Goal: Task Accomplishment & Management: Manage account settings

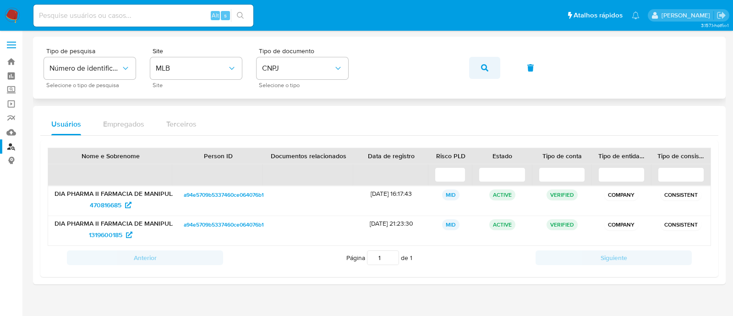
click at [475, 67] on button "button" at bounding box center [484, 68] width 31 height 22
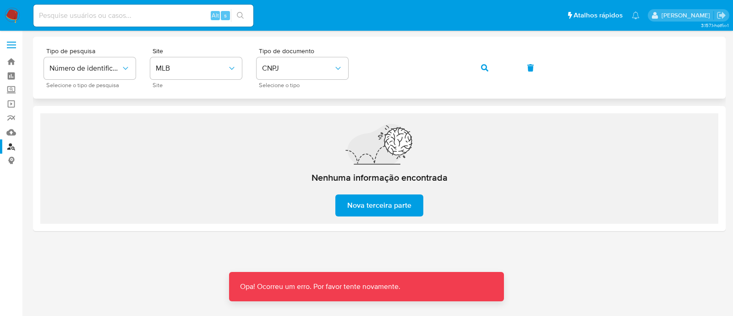
click at [500, 61] on button "button" at bounding box center [484, 68] width 31 height 22
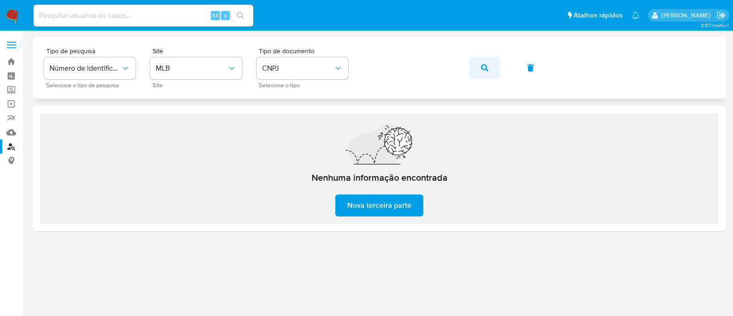
click at [487, 64] on icon "button" at bounding box center [484, 67] width 7 height 7
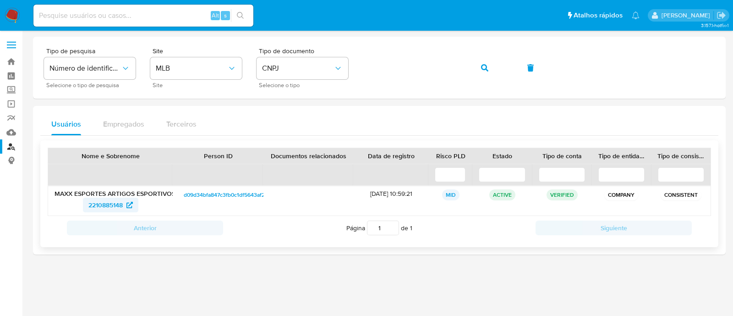
click at [130, 200] on span "2210885148" at bounding box center [110, 205] width 44 height 15
click at [478, 72] on button "button" at bounding box center [484, 68] width 31 height 22
click at [83, 204] on link "2546823745" at bounding box center [110, 205] width 57 height 15
click at [488, 73] on span "button" at bounding box center [484, 68] width 7 height 20
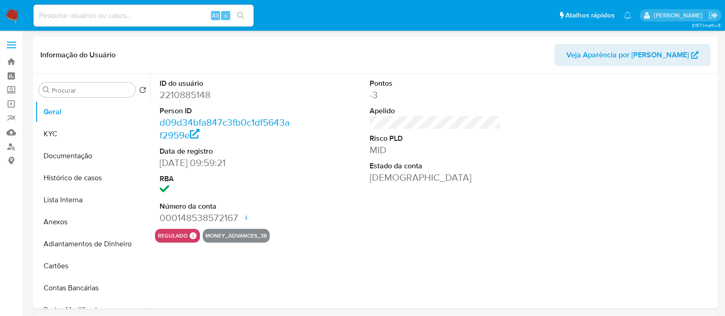
select select "10"
click at [100, 176] on button "Histórico de casos" at bounding box center [88, 178] width 107 height 22
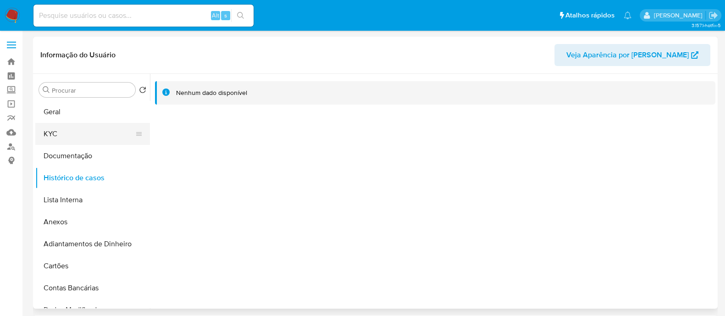
drag, startPoint x: 72, startPoint y: 133, endPoint x: 82, endPoint y: 130, distance: 11.2
click at [72, 133] on button "KYC" at bounding box center [88, 134] width 107 height 22
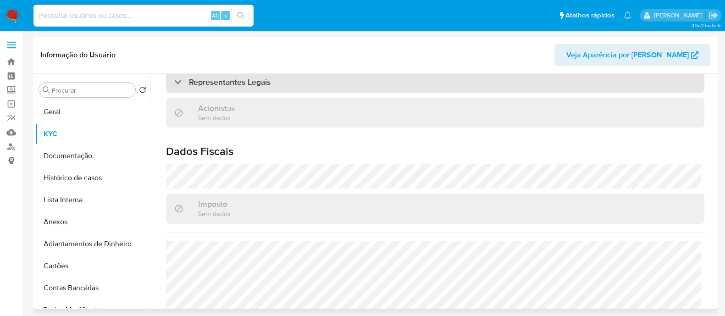
scroll to position [390, 0]
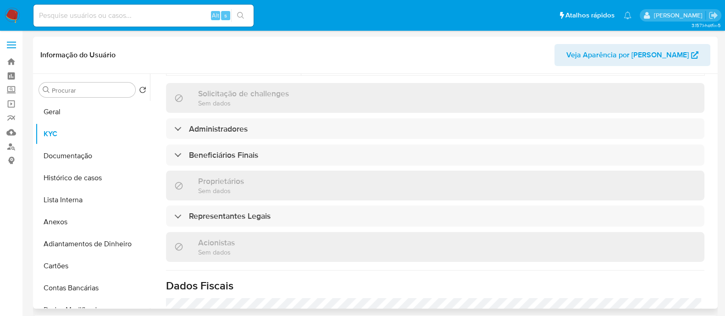
click at [346, 150] on div "Informações da empresa ID do usuário : 2210885148 Nome do comércio : MAXX ESPOR…" at bounding box center [435, 107] width 538 height 759
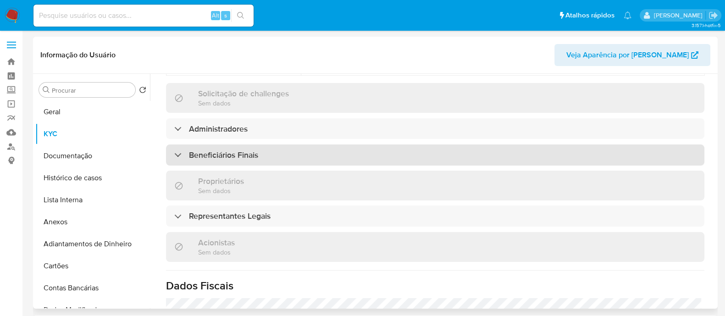
click at [410, 144] on div "Beneficiários Finais" at bounding box center [435, 154] width 538 height 21
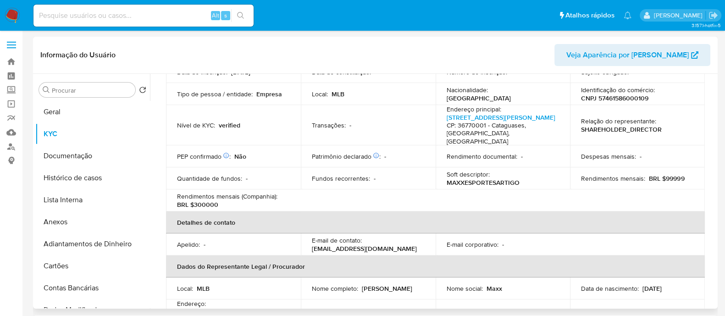
scroll to position [161, 0]
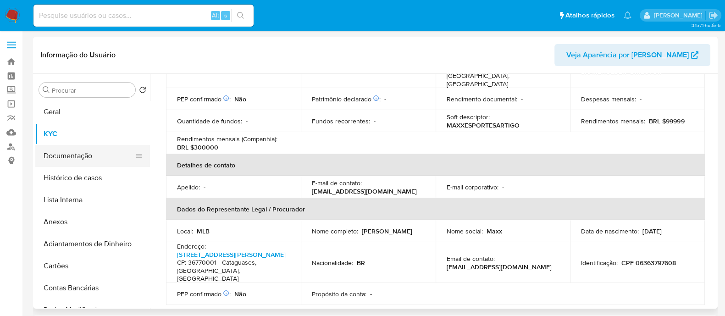
click at [78, 153] on button "Documentação" at bounding box center [88, 156] width 107 height 22
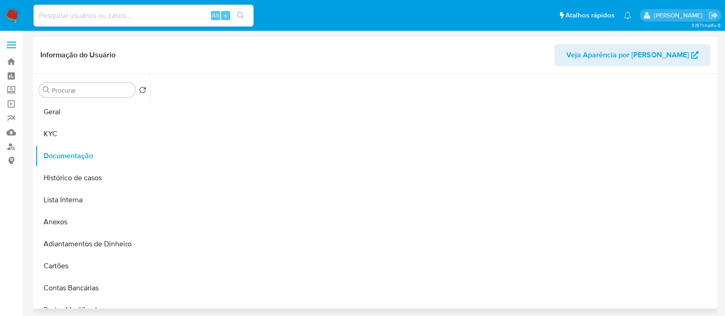
scroll to position [0, 0]
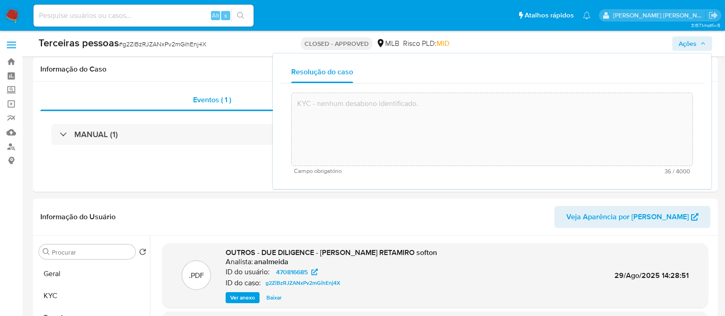
select select "10"
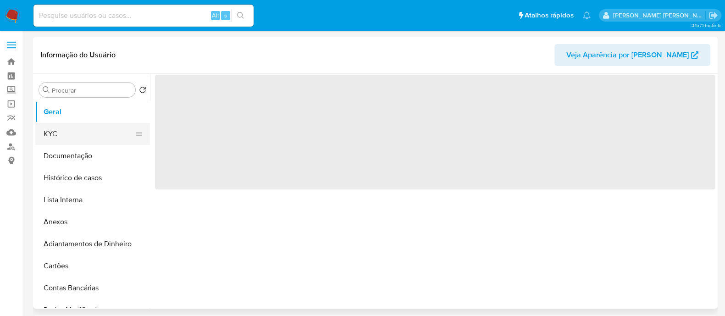
click at [71, 132] on button "KYC" at bounding box center [88, 134] width 107 height 22
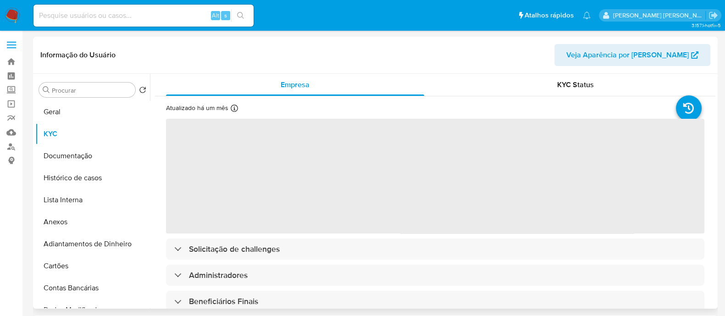
select select "10"
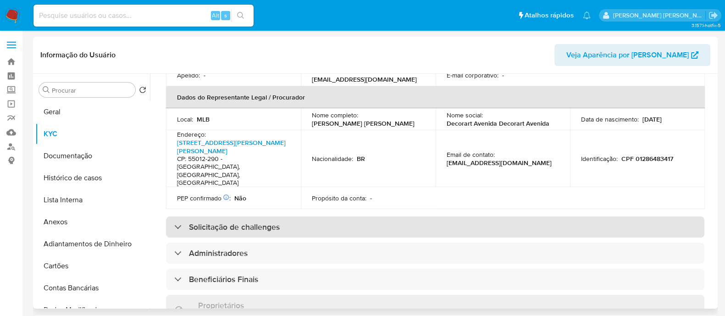
scroll to position [401, 0]
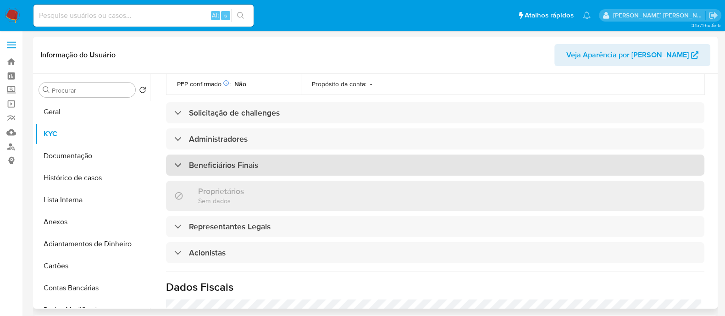
click at [252, 160] on h3 "Beneficiários Finais" at bounding box center [223, 165] width 69 height 10
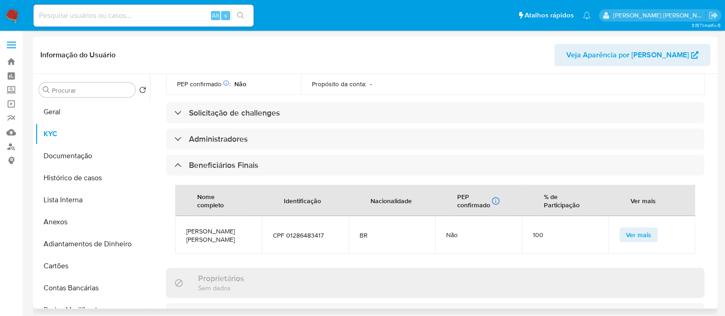
scroll to position [516, 0]
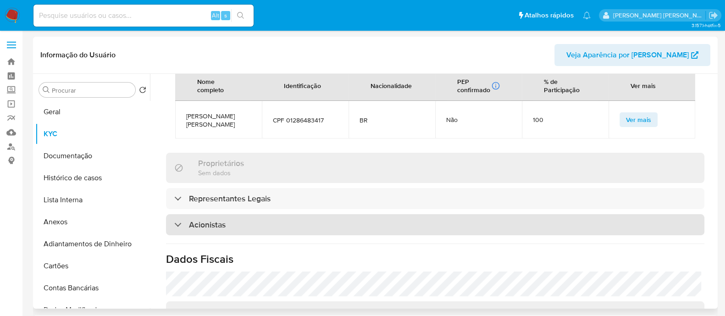
click at [332, 214] on div "Acionistas" at bounding box center [435, 224] width 538 height 21
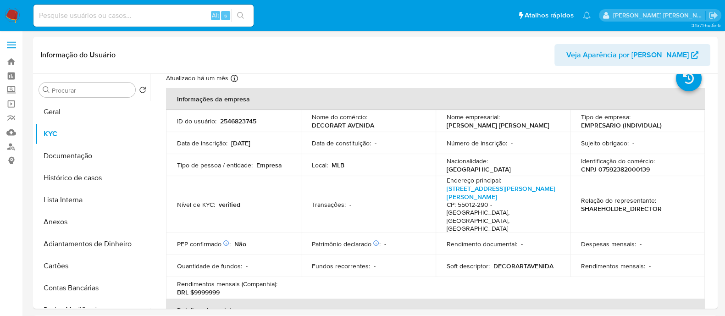
scroll to position [0, 0]
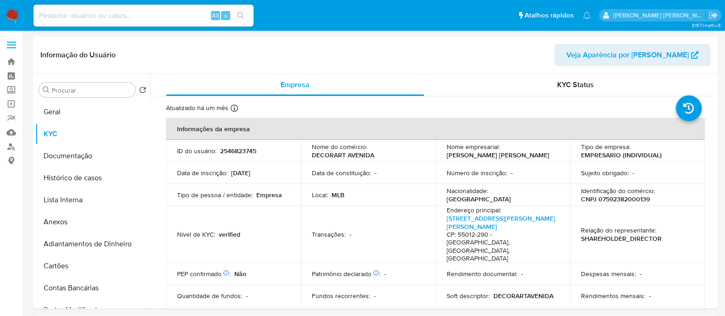
click at [631, 197] on p "CNPJ 07592382000139" at bounding box center [615, 199] width 69 height 8
copy p "07592382000139"
click at [494, 229] on link "Avenida Agamenon Magalhães 279, Maurício De Nassau" at bounding box center [500, 222] width 109 height 17
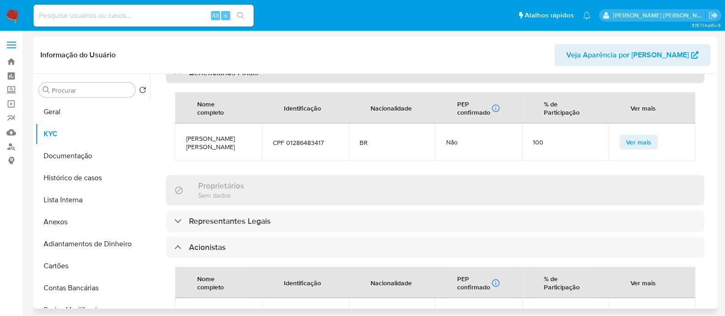
scroll to position [630, 0]
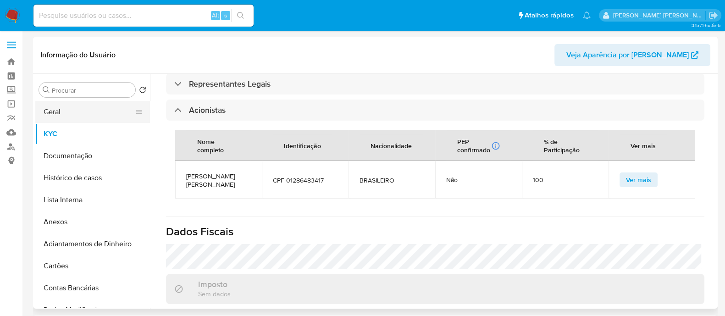
click at [90, 109] on button "Geral" at bounding box center [88, 112] width 107 height 22
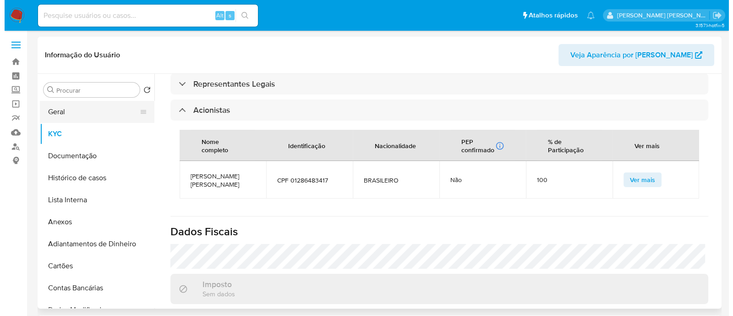
scroll to position [0, 0]
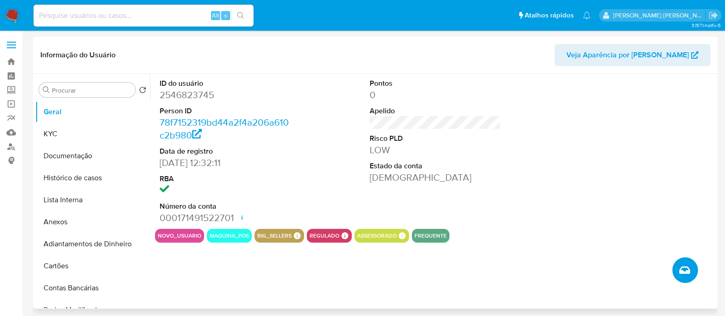
click at [687, 273] on icon "Criar caso manual" at bounding box center [684, 269] width 11 height 7
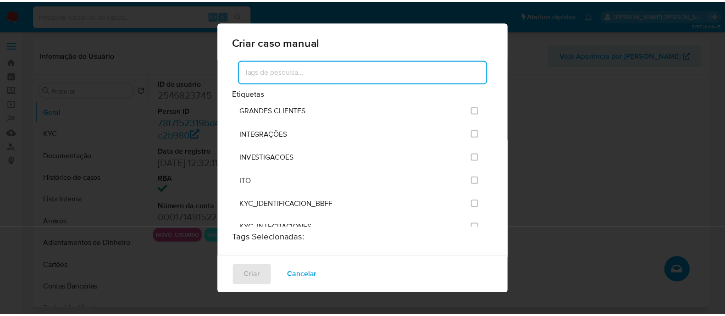
scroll to position [744, 0]
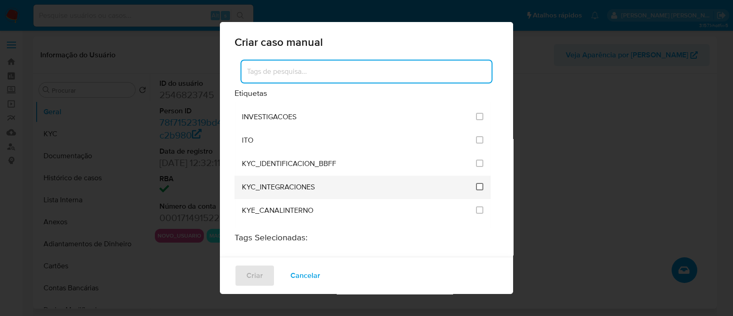
click at [476, 183] on input "2093" at bounding box center [479, 186] width 7 height 7
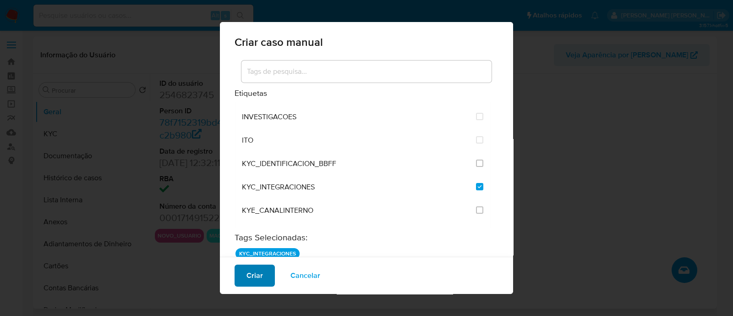
click at [257, 270] on span "Criar" at bounding box center [255, 275] width 16 height 20
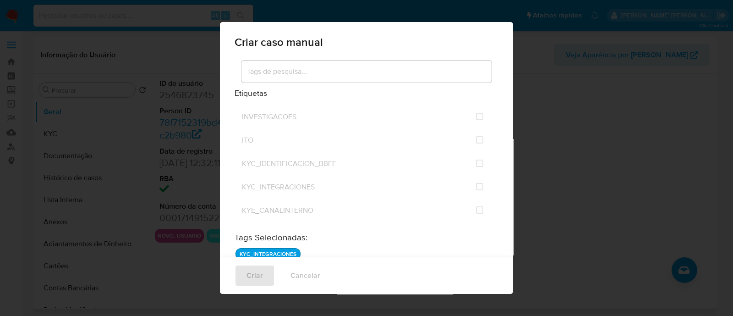
checkbox input "false"
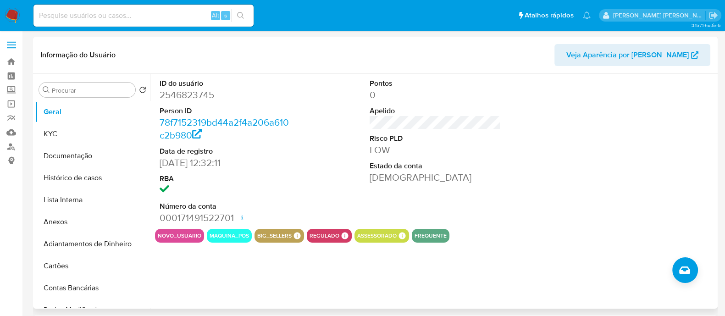
click at [502, 187] on div "Pontos 0 Apelido Risco PLD LOW Estado da conta Ativa" at bounding box center [435, 151] width 140 height 155
click at [64, 174] on button "Histórico de casos" at bounding box center [88, 178] width 107 height 22
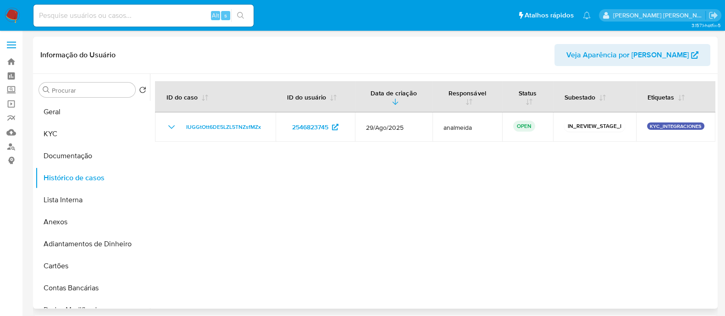
click at [457, 190] on div at bounding box center [432, 191] width 565 height 235
click at [65, 219] on button "Anexos" at bounding box center [88, 222] width 107 height 22
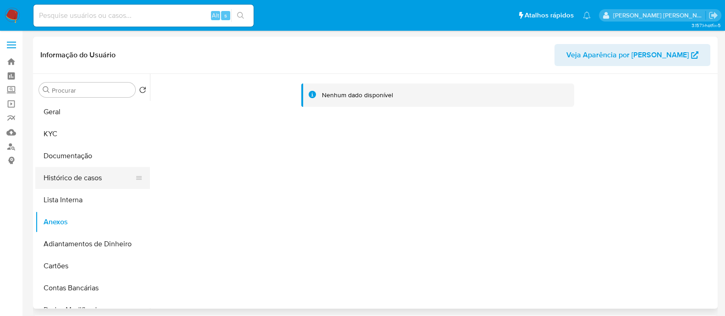
click at [64, 178] on button "Histórico de casos" at bounding box center [88, 178] width 107 height 22
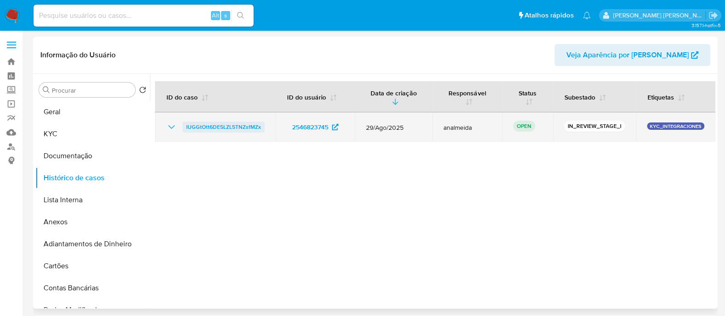
click at [249, 125] on span "IUGGtOtt6DE5LZL5TNZsfMZx" at bounding box center [223, 126] width 75 height 11
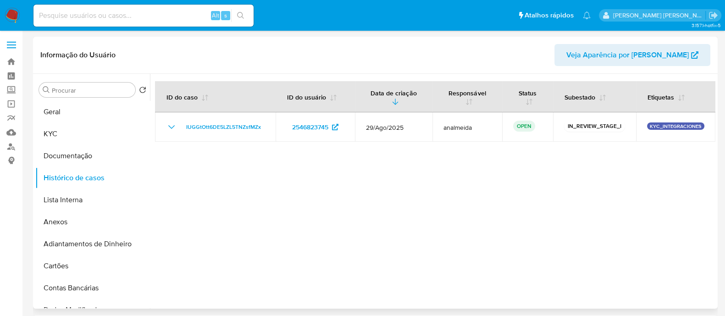
click at [356, 201] on div at bounding box center [432, 191] width 565 height 235
click at [71, 113] on button "Geral" at bounding box center [88, 112] width 107 height 22
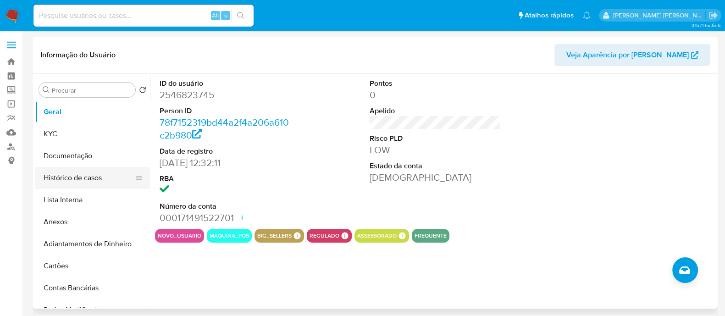
click at [78, 173] on button "Histórico de casos" at bounding box center [88, 178] width 107 height 22
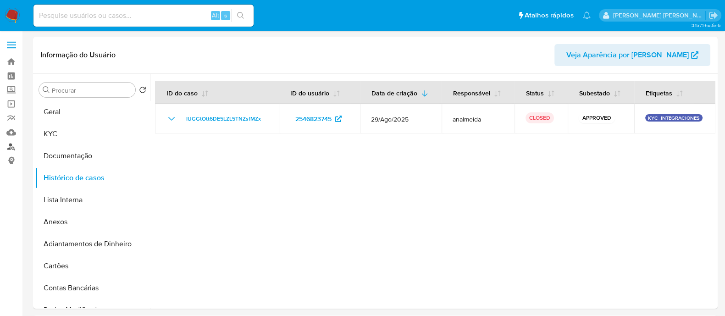
click at [9, 148] on link "Localizador de pessoas" at bounding box center [54, 146] width 109 height 14
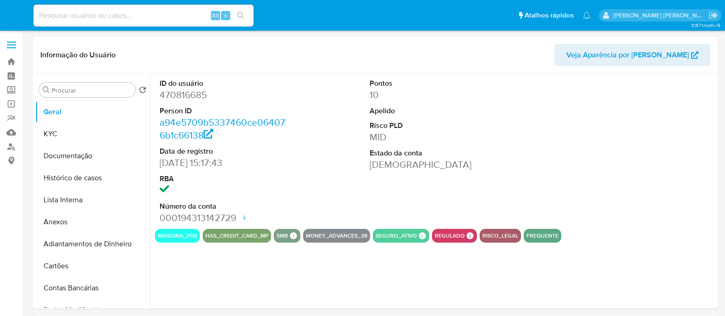
select select "10"
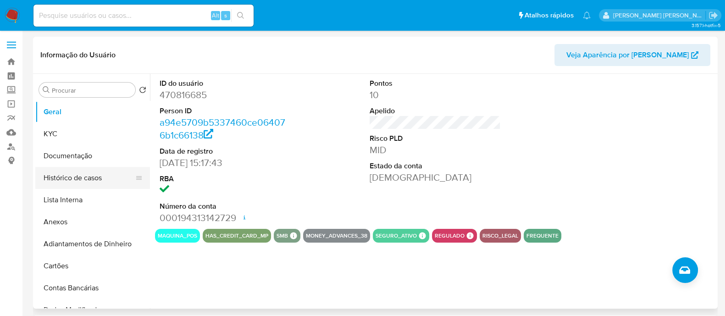
click at [79, 183] on button "Histórico de casos" at bounding box center [88, 178] width 107 height 22
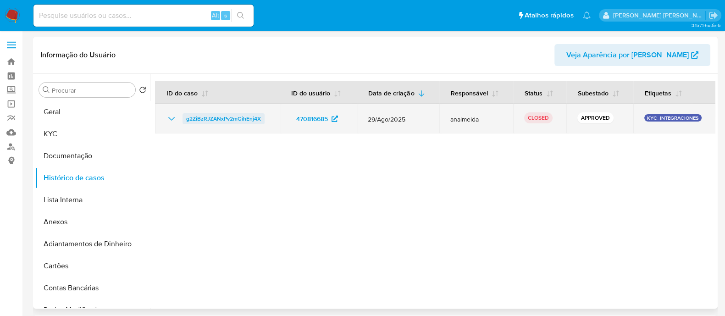
click at [259, 117] on span "g2ZiBzRJZANxPv2mGihEnj4X" at bounding box center [223, 118] width 75 height 11
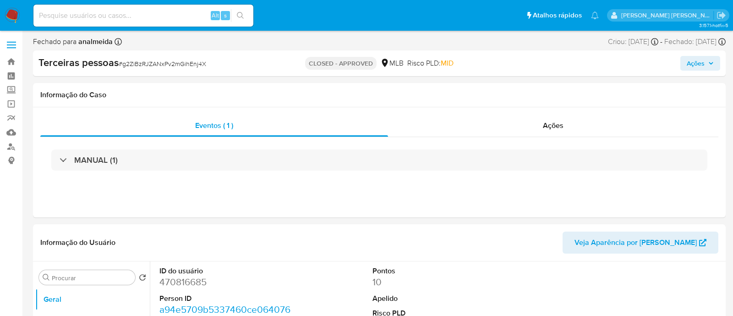
select select "10"
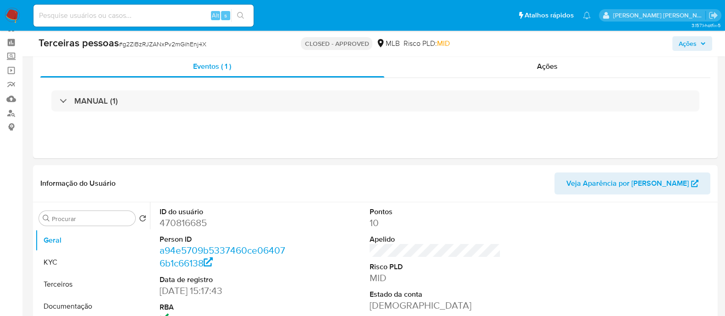
scroll to position [57, 0]
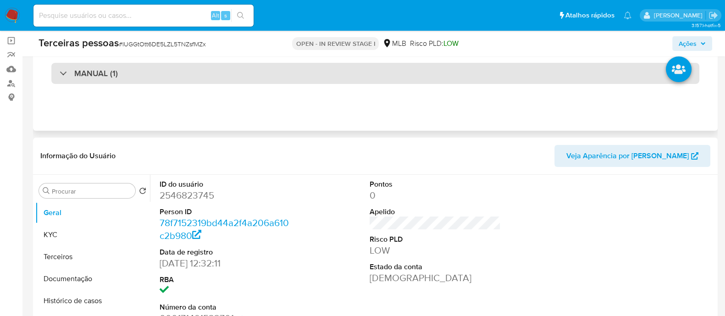
scroll to position [114, 0]
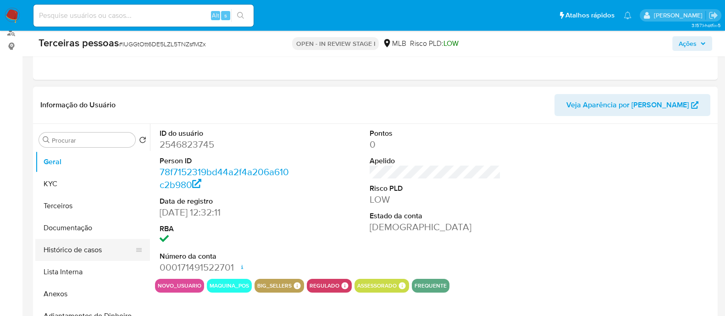
select select "10"
click at [89, 286] on button "Anexos" at bounding box center [88, 294] width 107 height 22
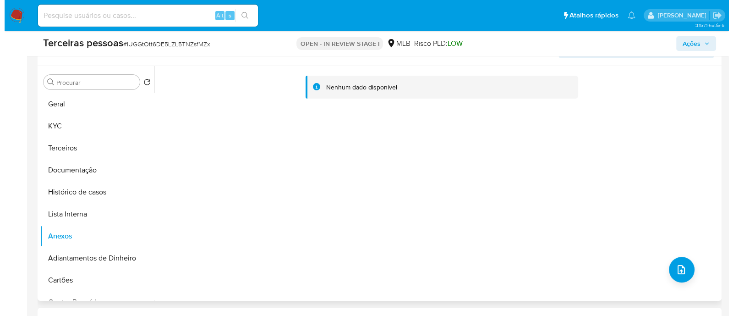
scroll to position [229, 0]
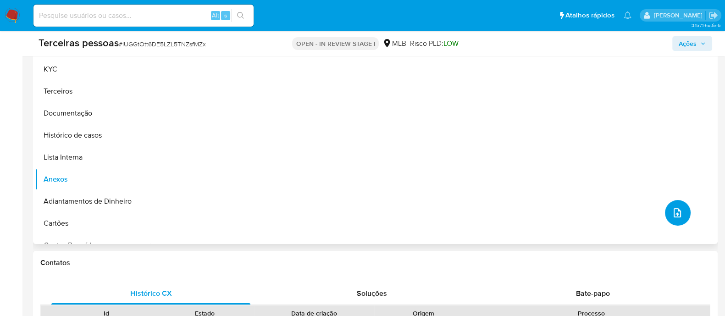
click at [675, 200] on button "upload-file" at bounding box center [677, 213] width 26 height 26
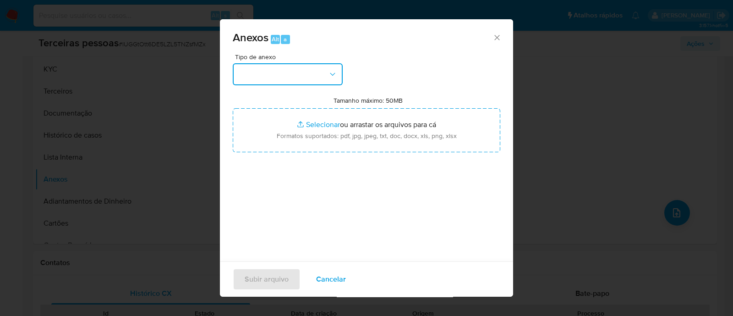
click at [270, 77] on button "button" at bounding box center [288, 74] width 110 height 22
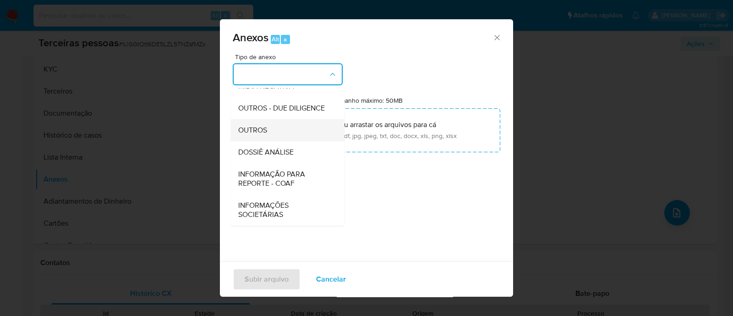
scroll to position [141, 0]
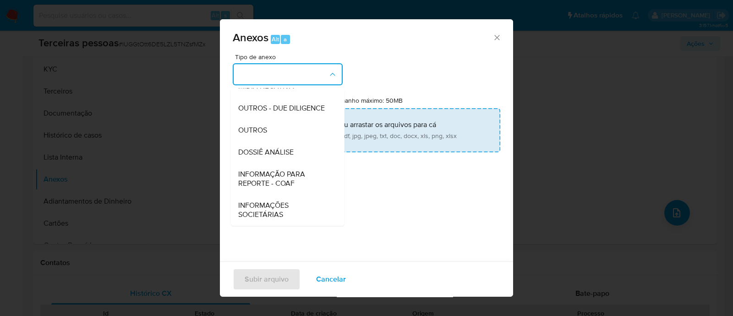
click at [346, 126] on input "Tamanho máximo: 50MB Selecionar arquivos" at bounding box center [367, 130] width 268 height 44
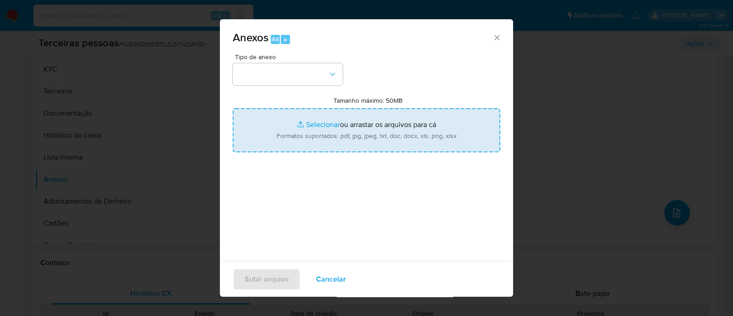
type input "C:\fakepath\Matriz de Risco - AMANDA MONTEIRO DE OLIVEIRA LINS.pdf"
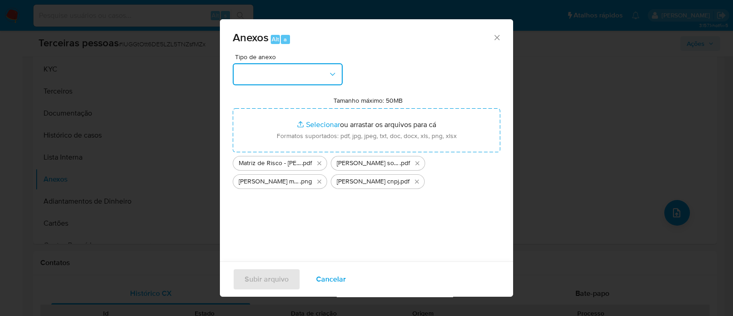
click at [263, 64] on button "button" at bounding box center [288, 74] width 110 height 22
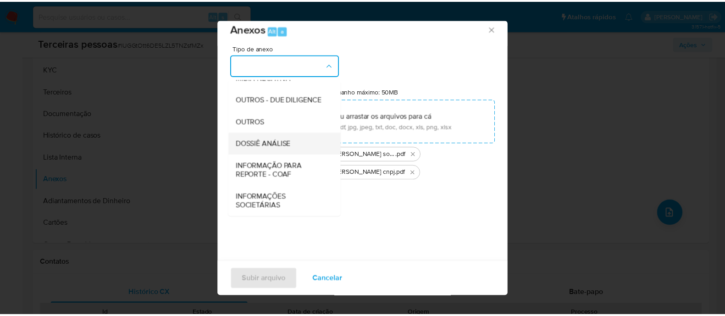
scroll to position [14, 0]
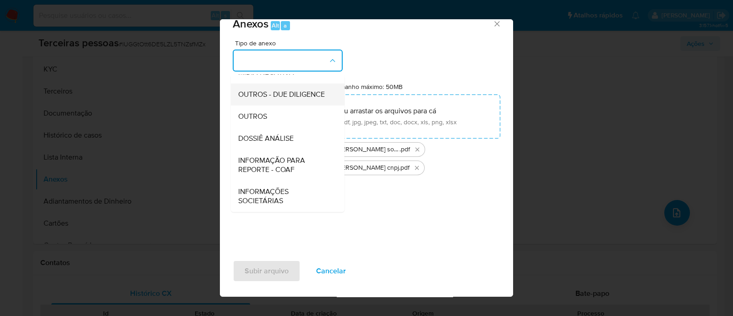
click at [277, 93] on span "OUTROS - DUE DILIGENCE" at bounding box center [281, 94] width 87 height 9
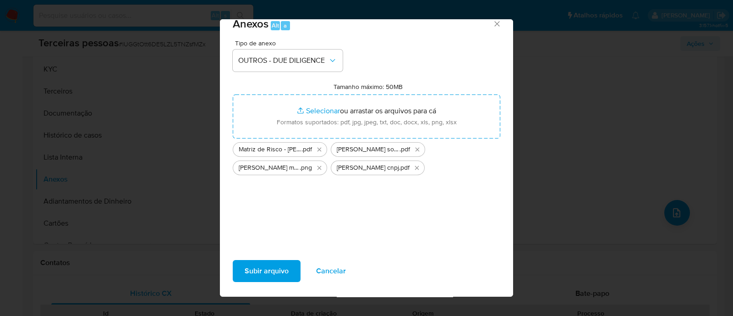
click at [249, 266] on span "Subir arquivo" at bounding box center [267, 271] width 44 height 20
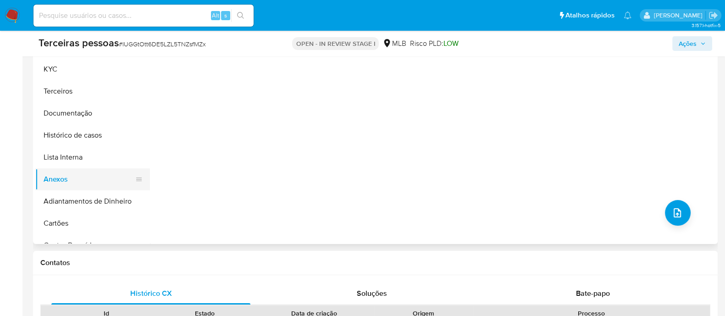
click at [62, 176] on button "Anexos" at bounding box center [88, 179] width 107 height 22
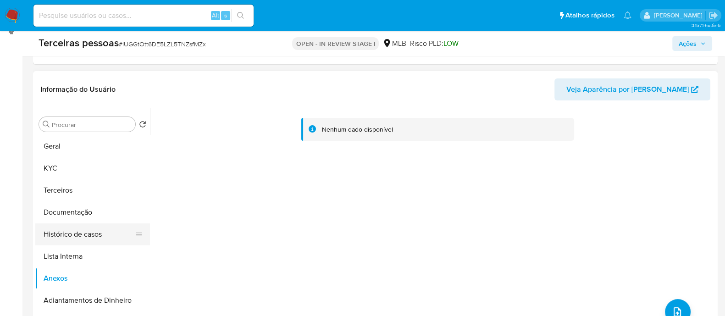
scroll to position [172, 0]
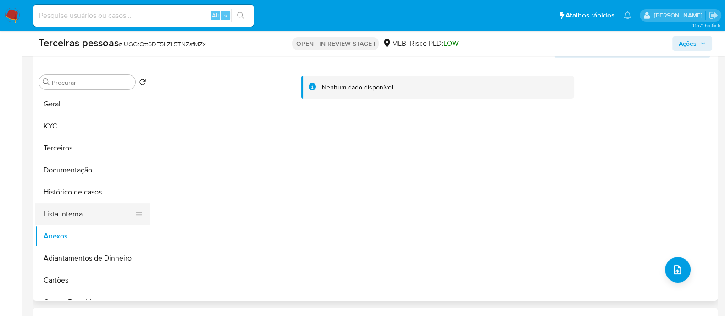
click at [100, 210] on button "Lista Interna" at bounding box center [88, 214] width 107 height 22
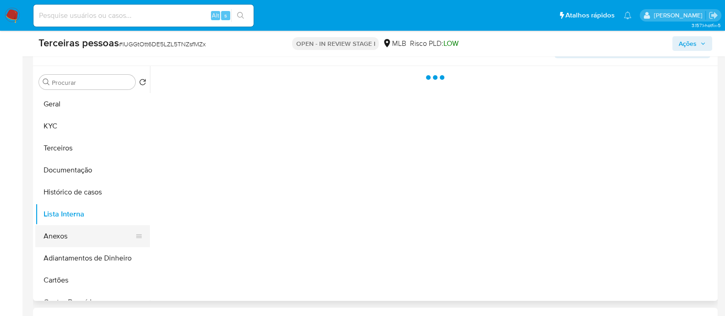
click at [104, 242] on button "Anexos" at bounding box center [88, 236] width 107 height 22
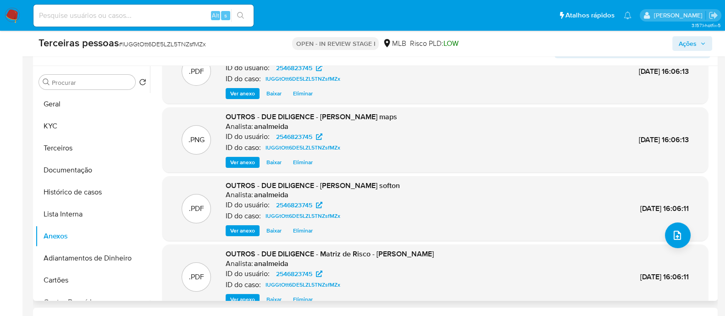
scroll to position [51, 0]
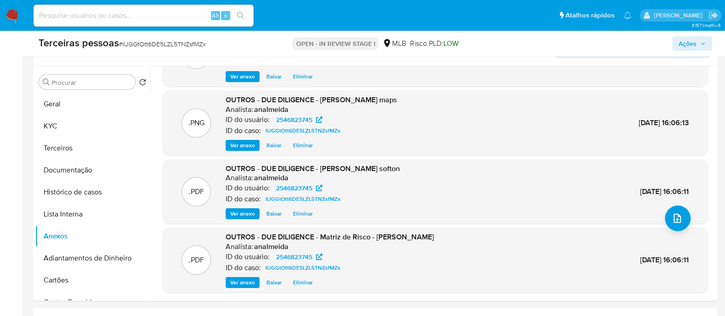
click at [681, 44] on span "Ações" at bounding box center [687, 43] width 18 height 15
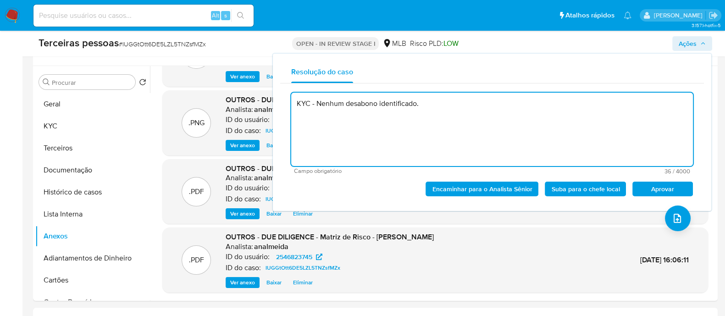
click at [648, 185] on span "Aprovar" at bounding box center [662, 188] width 48 height 13
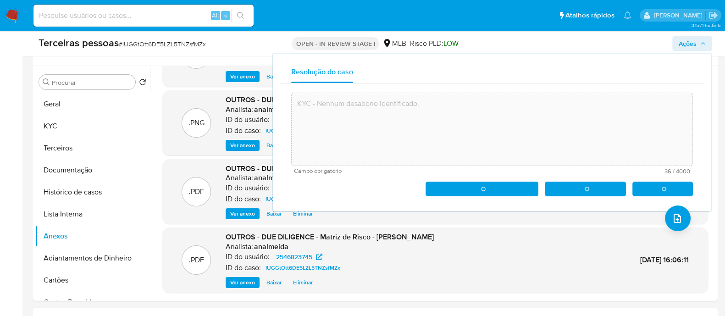
type textarea "KYC - Nenhum desabono identificado."
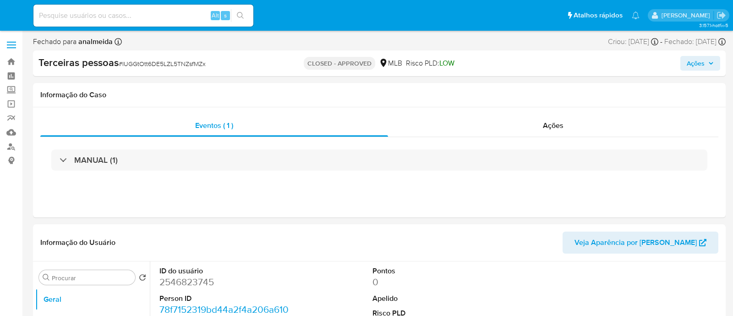
select select "10"
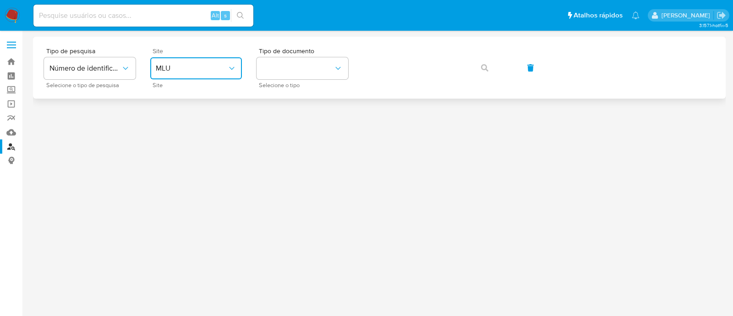
click at [160, 71] on span "MLU" at bounding box center [191, 68] width 71 height 9
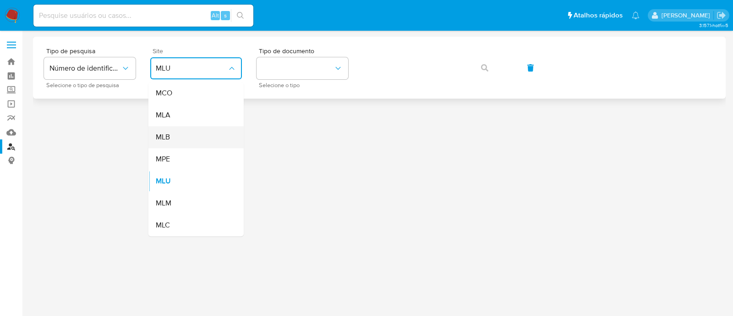
click at [191, 134] on div "MLB" at bounding box center [193, 137] width 75 height 22
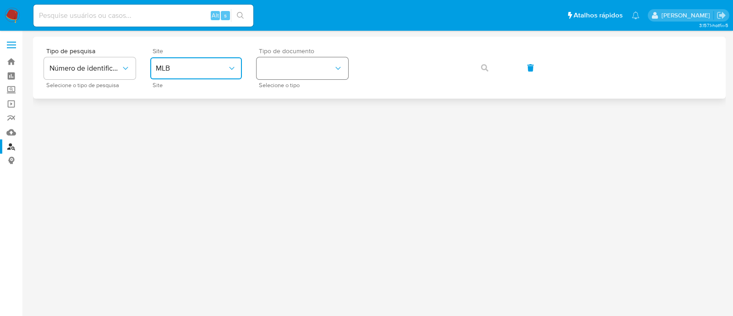
click at [289, 70] on button "identificationType" at bounding box center [303, 68] width 92 height 22
click at [276, 95] on span "CNPJ" at bounding box center [270, 92] width 17 height 9
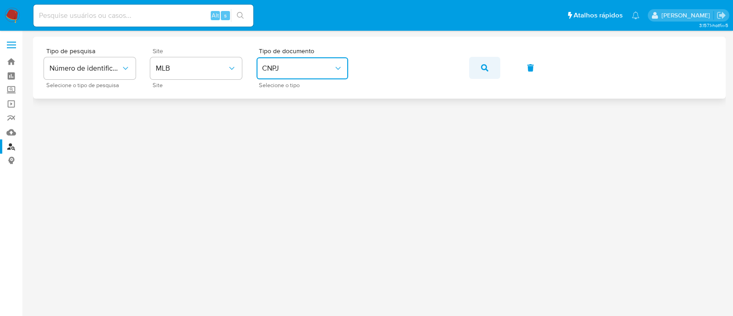
click at [479, 65] on button "button" at bounding box center [484, 68] width 31 height 22
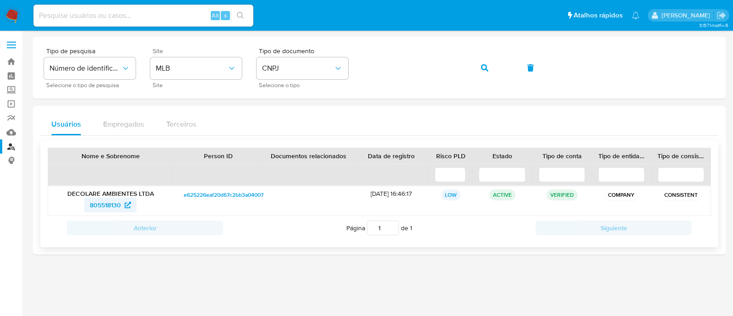
click at [97, 203] on span "805518130" at bounding box center [105, 205] width 31 height 15
click at [465, 67] on div "Tipo de pesquisa Número de identificação Selecione o tipo de pesquisa Site MLB …" at bounding box center [379, 68] width 671 height 40
click at [482, 67] on icon "button" at bounding box center [484, 67] width 7 height 7
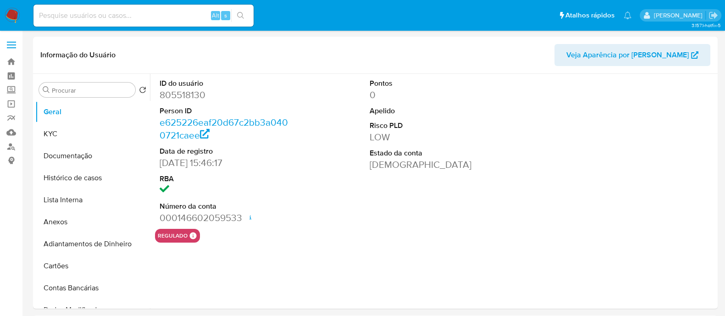
select select "10"
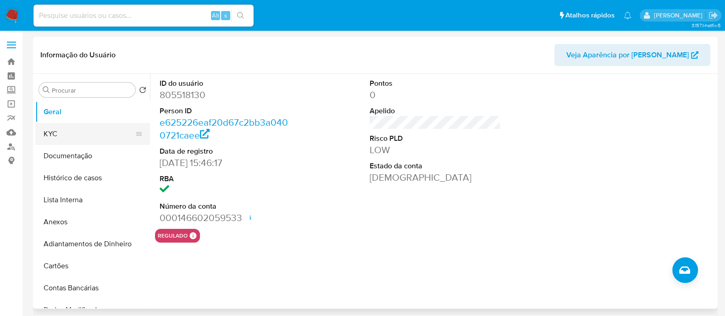
click at [96, 126] on button "KYC" at bounding box center [88, 134] width 107 height 22
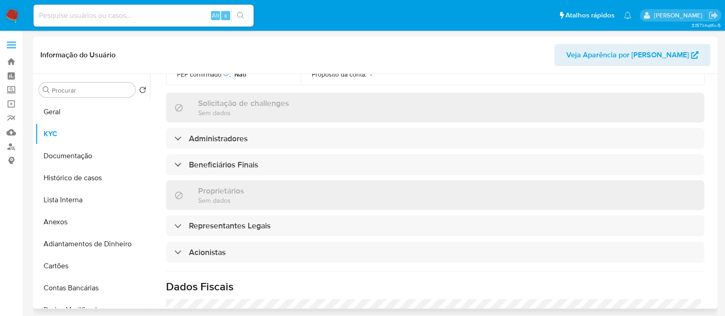
scroll to position [458, 0]
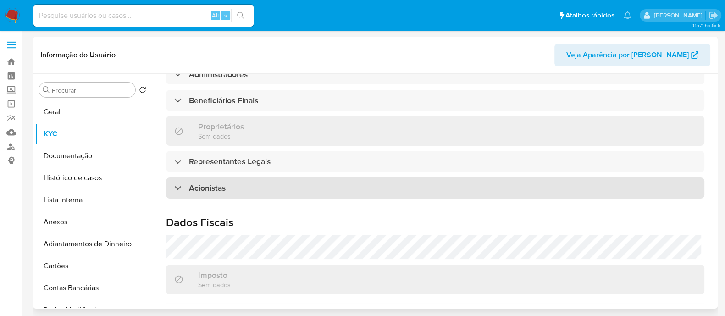
click at [231, 177] on div "Acionistas" at bounding box center [435, 187] width 538 height 21
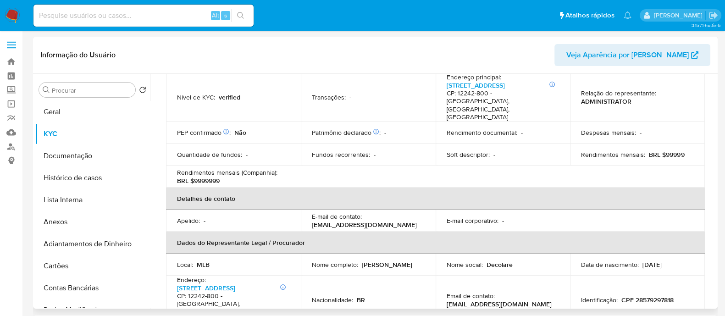
scroll to position [114, 0]
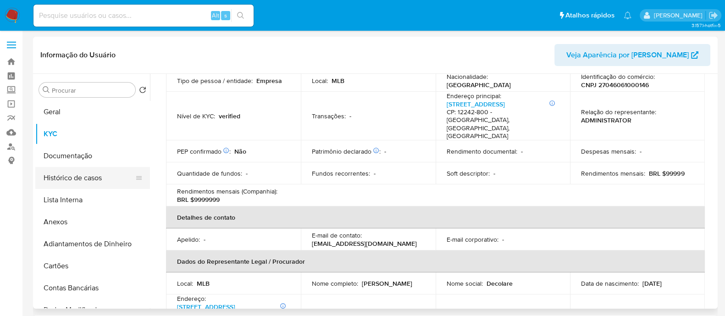
click at [70, 173] on button "Histórico de casos" at bounding box center [88, 178] width 107 height 22
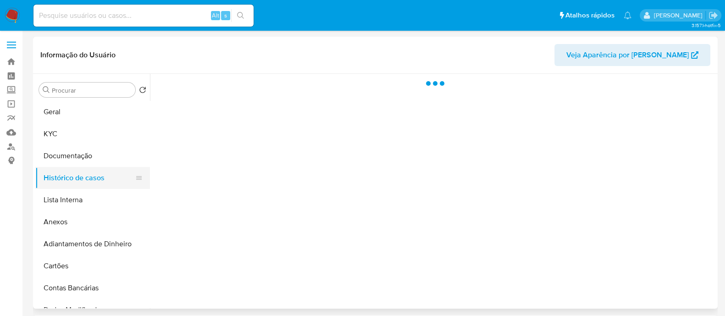
scroll to position [0, 0]
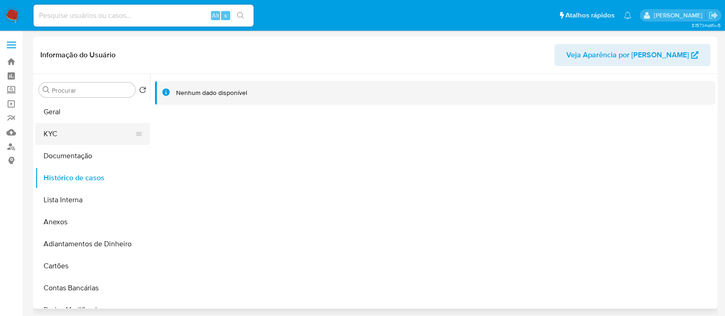
click at [58, 136] on button "KYC" at bounding box center [88, 134] width 107 height 22
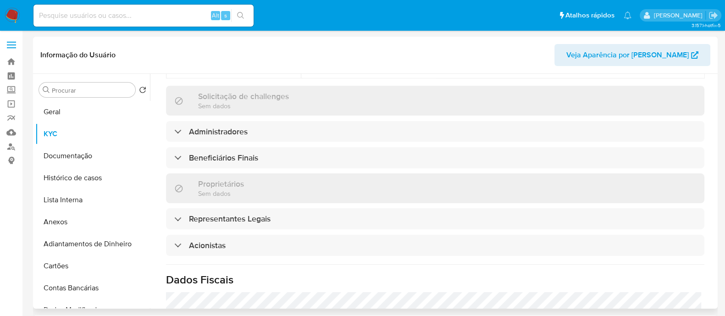
scroll to position [516, 0]
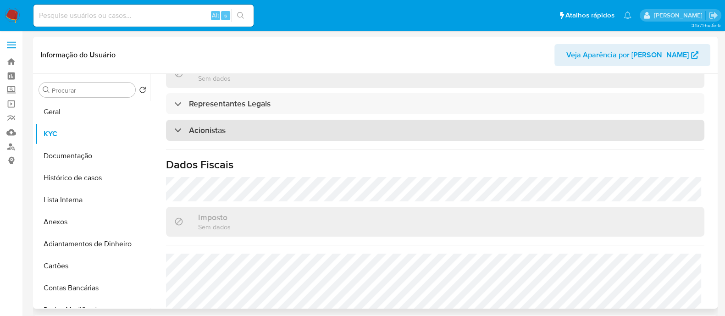
click at [210, 125] on h3 "Acionistas" at bounding box center [207, 130] width 37 height 10
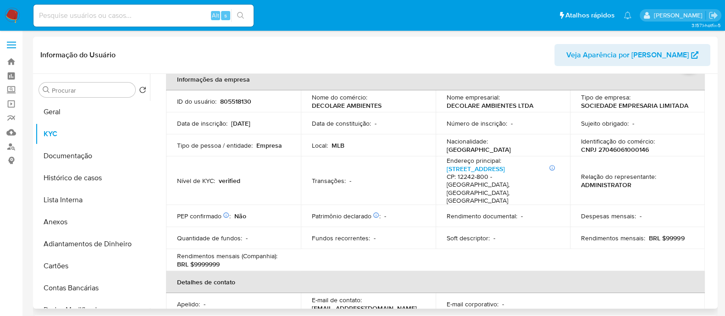
scroll to position [0, 0]
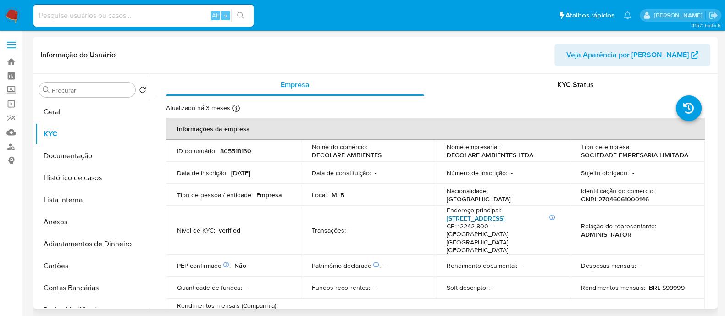
click at [471, 222] on link "[STREET_ADDRESS]" at bounding box center [475, 218] width 58 height 9
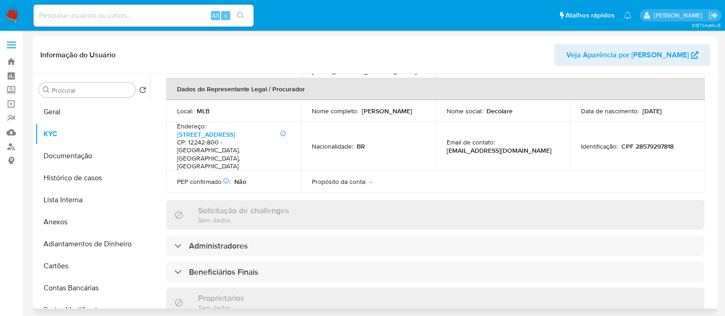
scroll to position [516, 0]
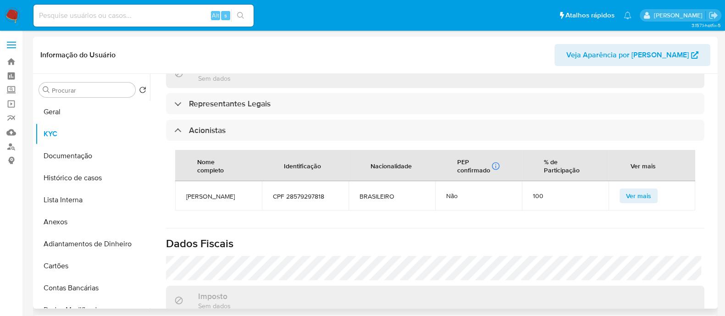
click at [229, 192] on span "TALITHA DA SILVA" at bounding box center [218, 196] width 65 height 8
copy span "TALITHA DA SILVA"
click at [310, 192] on span "CPF 28579297818" at bounding box center [305, 196] width 65 height 8
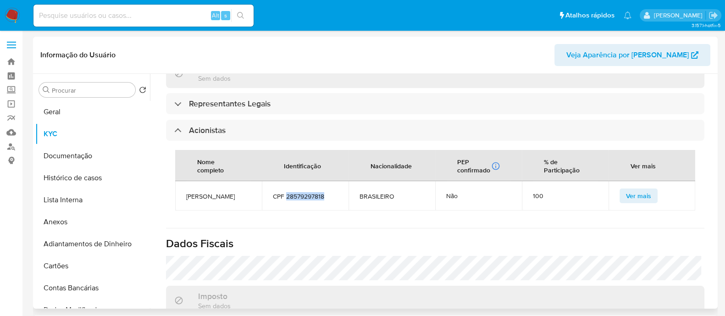
click at [310, 192] on span "CPF 28579297818" at bounding box center [305, 196] width 65 height 8
copy span "28579297818"
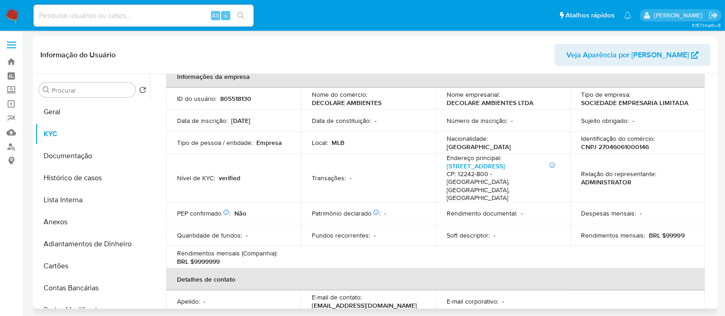
scroll to position [0, 0]
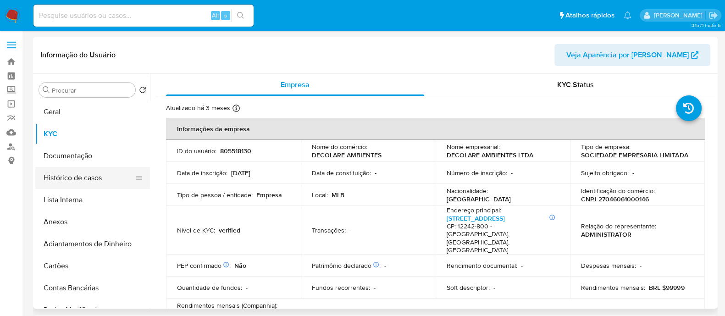
click at [64, 180] on button "Histórico de casos" at bounding box center [88, 178] width 107 height 22
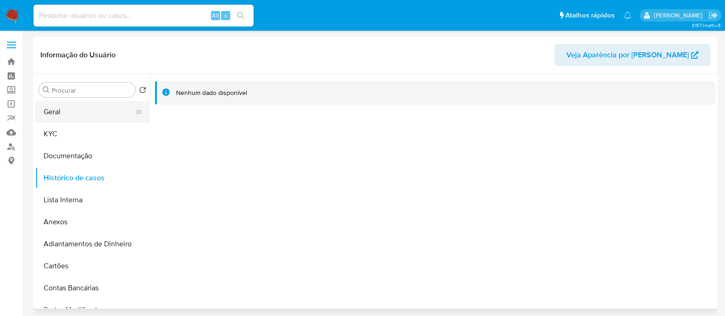
click at [80, 111] on button "Geral" at bounding box center [88, 112] width 107 height 22
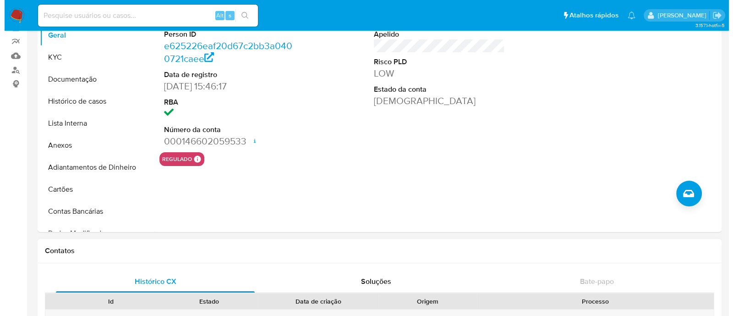
scroll to position [57, 0]
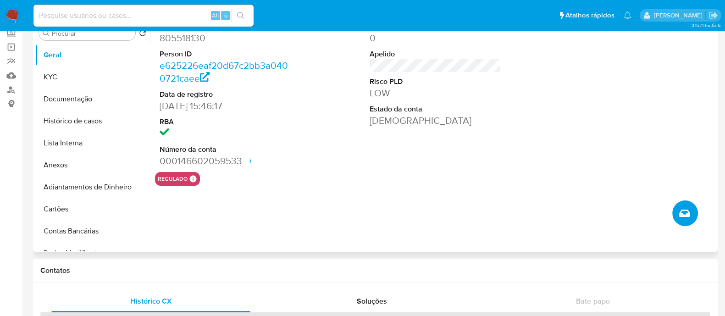
click at [683, 219] on button "Criar caso manual" at bounding box center [685, 213] width 26 height 26
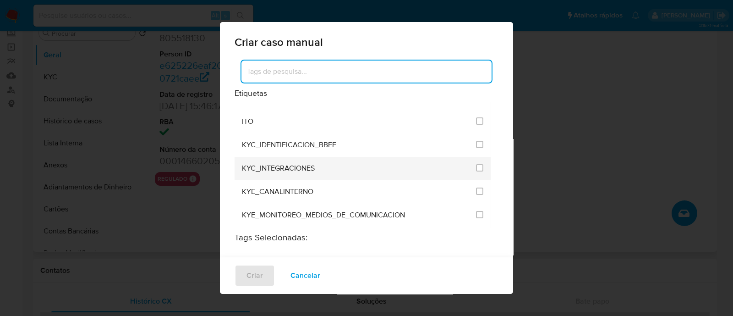
scroll to position [744, 0]
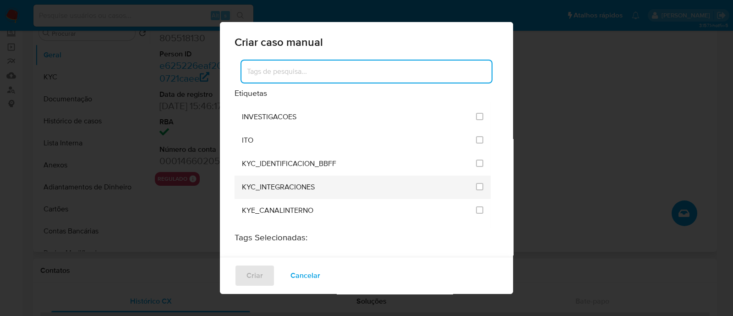
click at [477, 176] on li "KYC_INTEGRACIONES" at bounding box center [363, 187] width 256 height 23
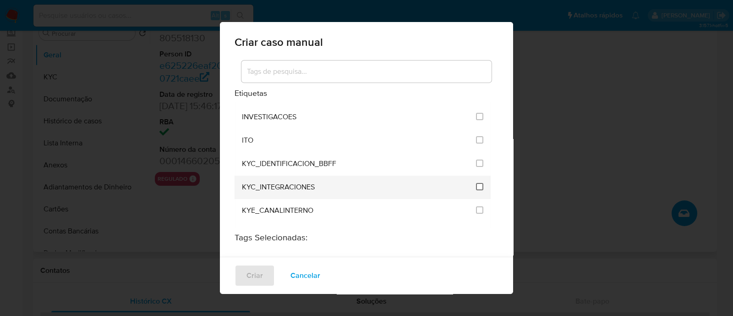
click at [476, 183] on input "2093" at bounding box center [479, 186] width 7 height 7
checkbox input "true"
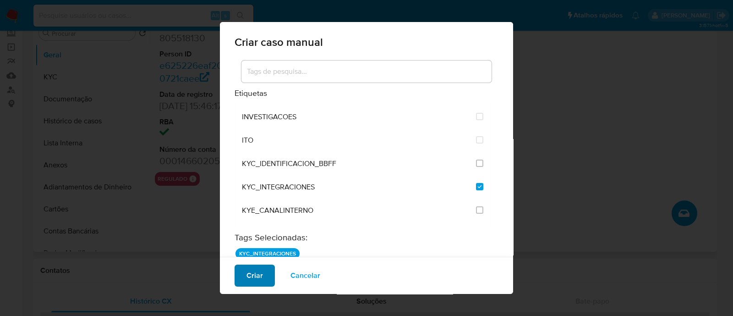
click at [260, 270] on span "Criar" at bounding box center [255, 275] width 16 height 20
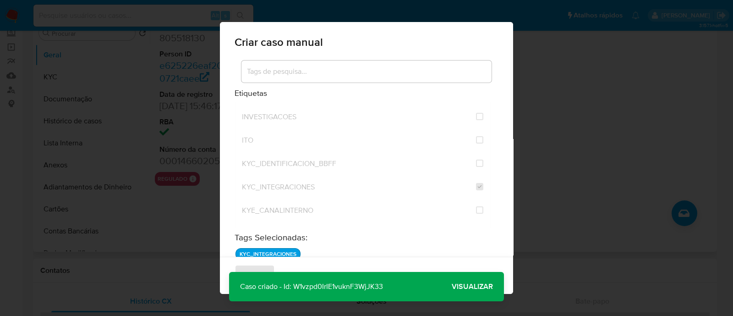
click at [473, 286] on span "Visualizar" at bounding box center [472, 286] width 41 height 0
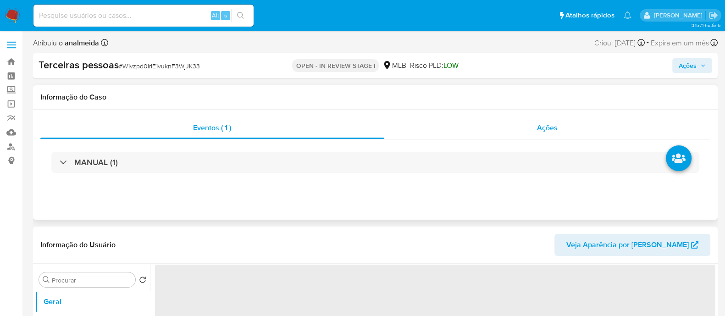
click at [572, 118] on div "Ações" at bounding box center [547, 128] width 326 height 22
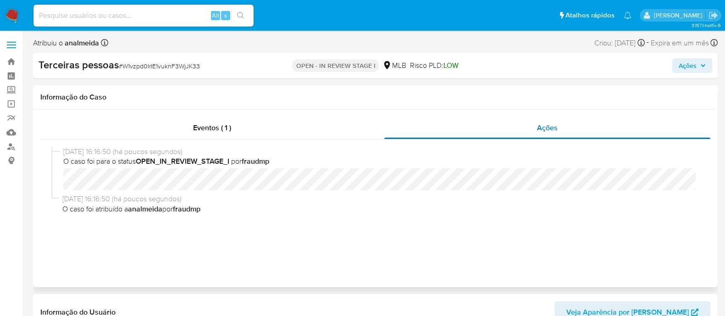
select select "10"
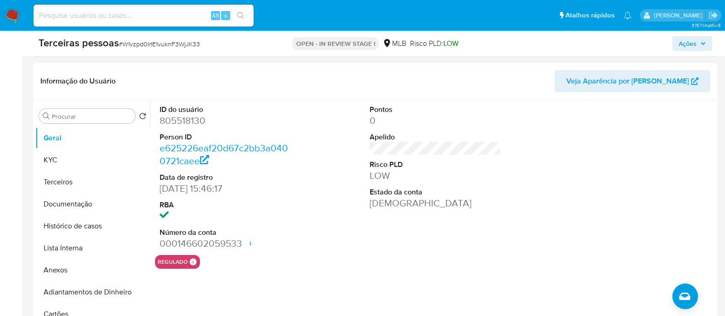
scroll to position [229, 0]
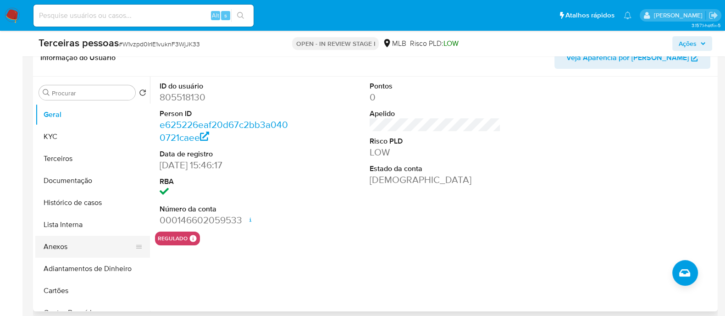
click at [53, 247] on button "Anexos" at bounding box center [88, 247] width 107 height 22
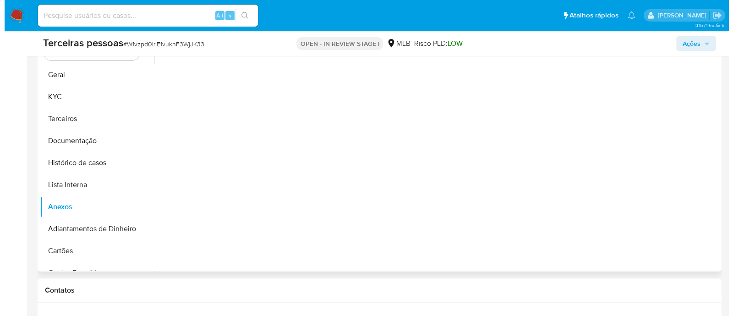
scroll to position [286, 0]
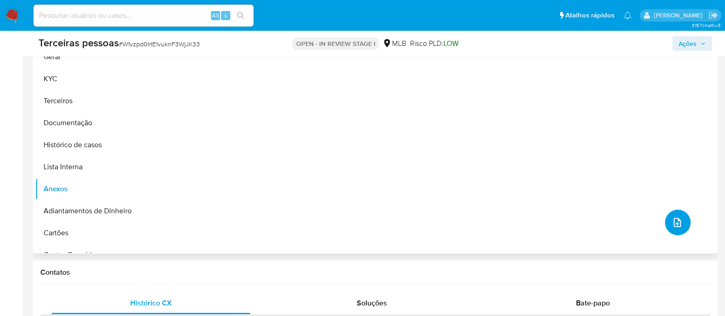
click at [675, 217] on icon "upload-file" at bounding box center [676, 222] width 11 height 11
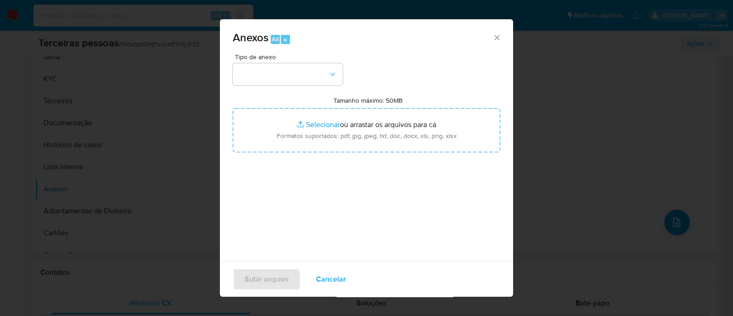
click at [318, 88] on div "Tipo de anexo Tamanho máximo: 50MB Selecionar arquivos Selecionar ou arrastar o…" at bounding box center [367, 162] width 268 height 216
click at [318, 76] on button "button" at bounding box center [288, 74] width 110 height 22
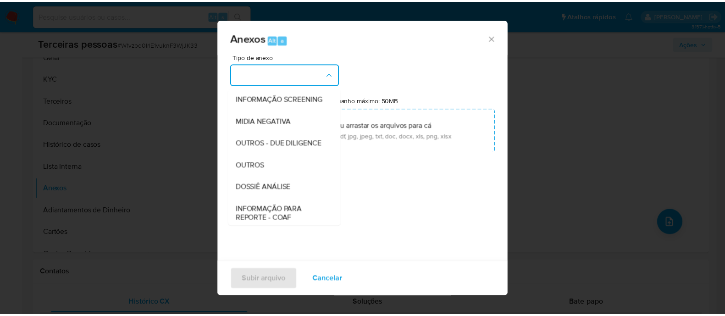
scroll to position [141, 0]
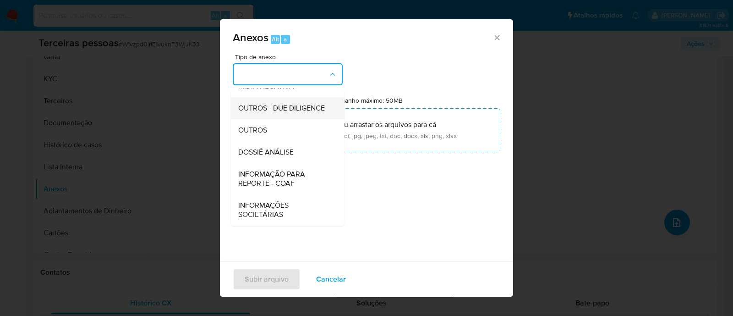
click at [297, 104] on span "OUTROS - DUE DILIGENCE" at bounding box center [281, 108] width 87 height 9
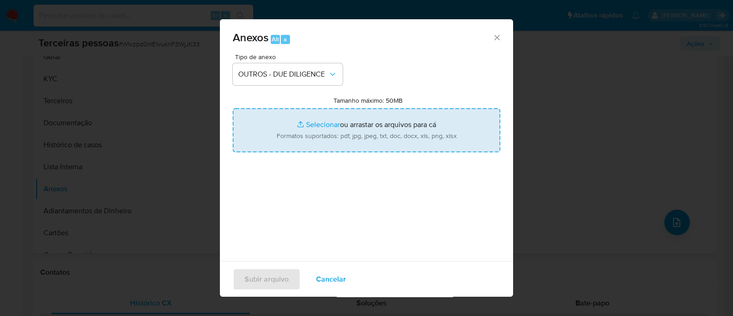
click at [376, 116] on input "Tamanho máximo: 50MB Selecionar arquivos" at bounding box center [367, 130] width 268 height 44
click at [395, 118] on input "Tamanho máximo: 50MB Selecionar arquivos" at bounding box center [367, 130] width 268 height 44
type input "C:\fakepath\Matriz de Risco - DECOLARE AMBIENTES LTDA.pdf"
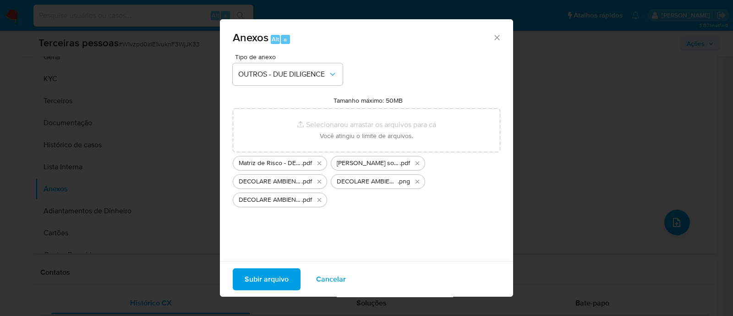
click at [279, 279] on span "Subir arquivo" at bounding box center [267, 279] width 44 height 20
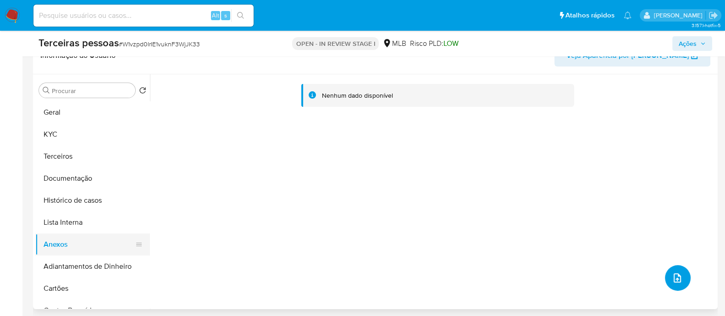
scroll to position [286, 0]
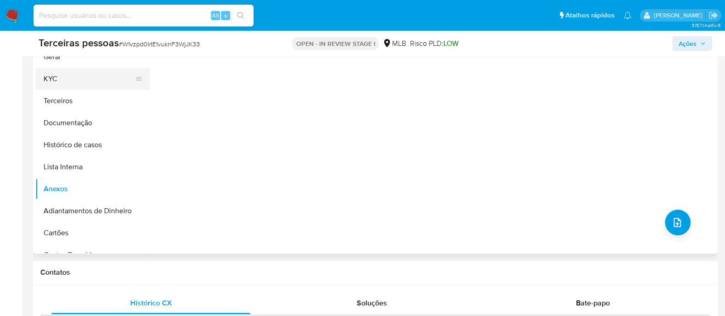
click at [73, 78] on button "KYC" at bounding box center [88, 79] width 107 height 22
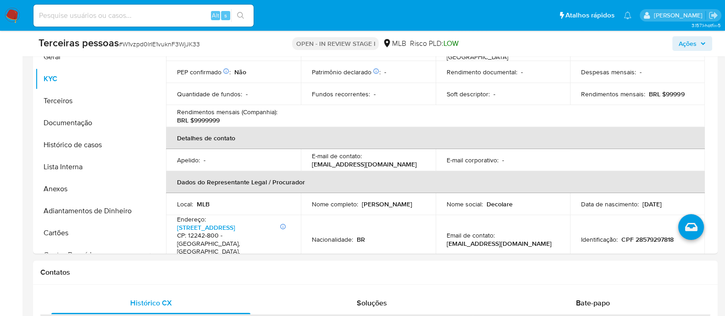
scroll to position [60, 0]
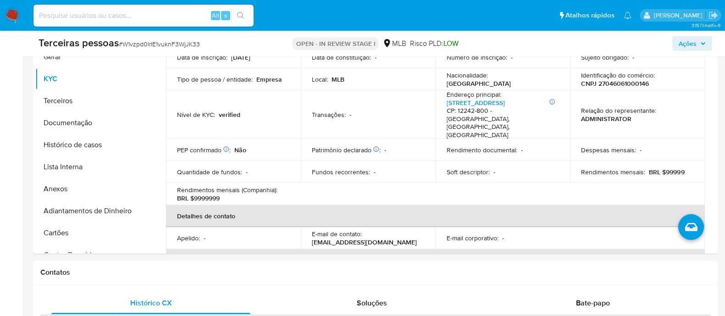
click at [658, 35] on div "Terceiras pessoas # W1vzpd0IrIE1vuknF3WjJK33 OPEN - IN REVIEW STAGE I MLB Risco…" at bounding box center [375, 44] width 684 height 26
click at [693, 38] on span "Ações" at bounding box center [687, 43] width 18 height 15
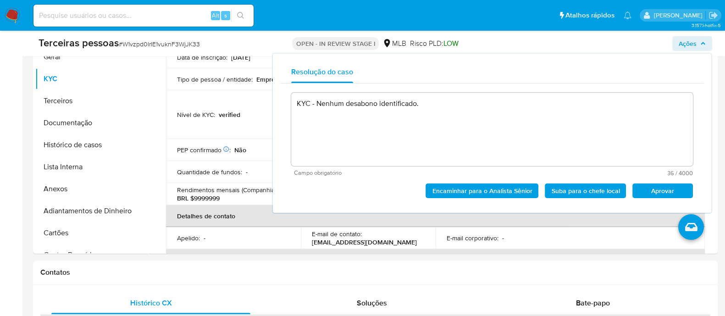
click at [674, 191] on span "Aprovar" at bounding box center [662, 190] width 48 height 13
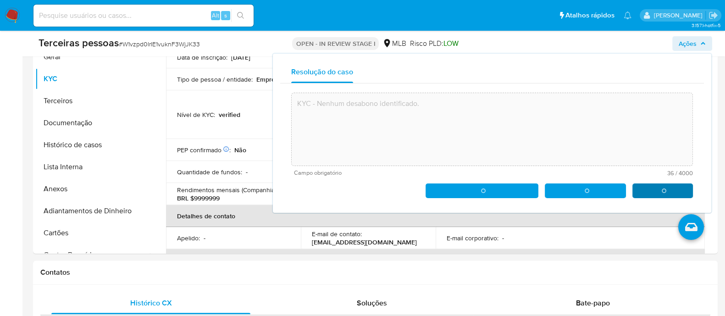
type textarea "KYC - Nenhum desabono identificado."
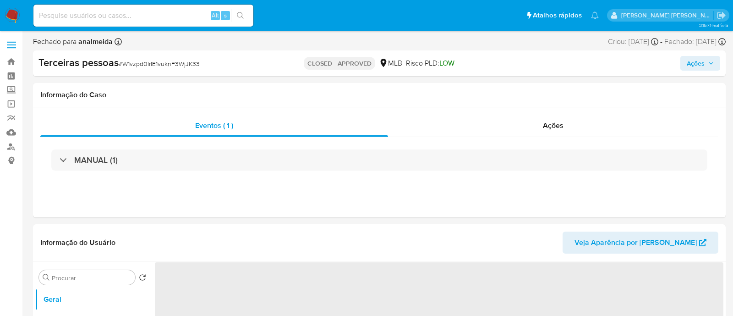
select select "10"
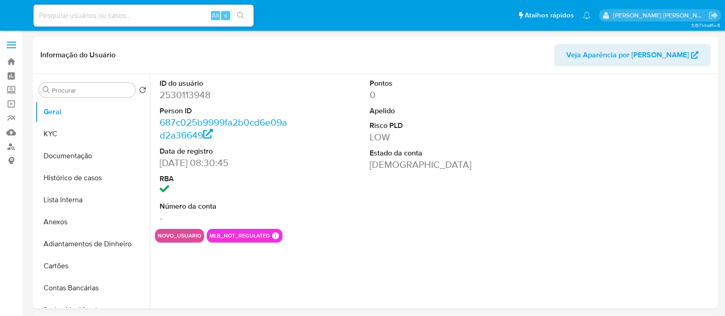
select select "10"
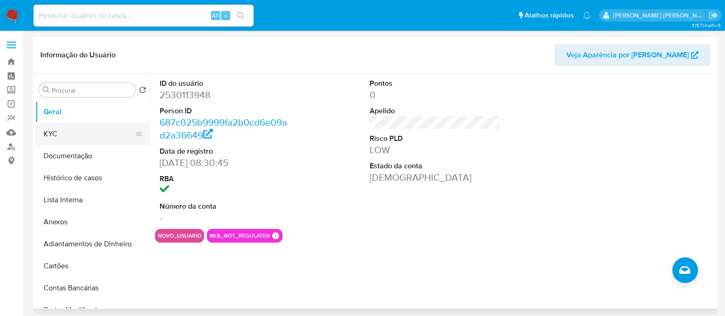
click at [72, 123] on button "KYC" at bounding box center [88, 134] width 107 height 22
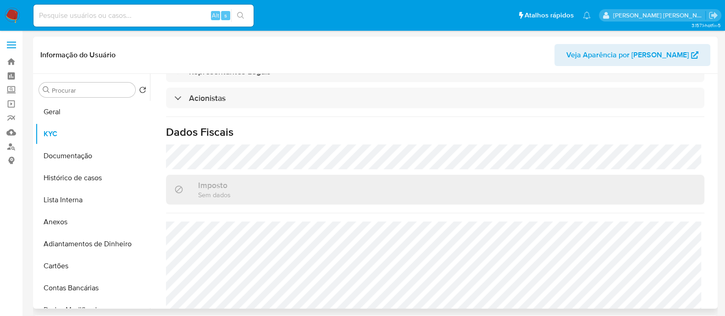
scroll to position [516, 0]
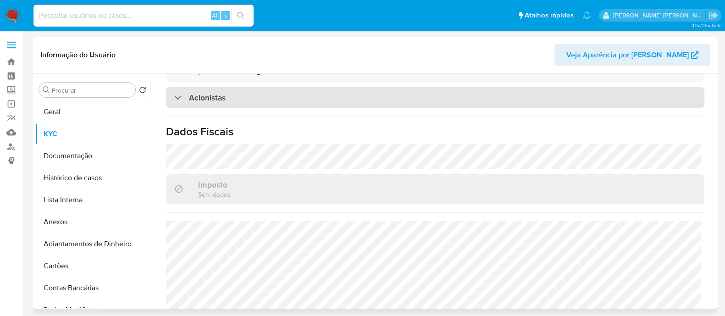
click at [209, 98] on h3 "Acionistas" at bounding box center [207, 98] width 37 height 10
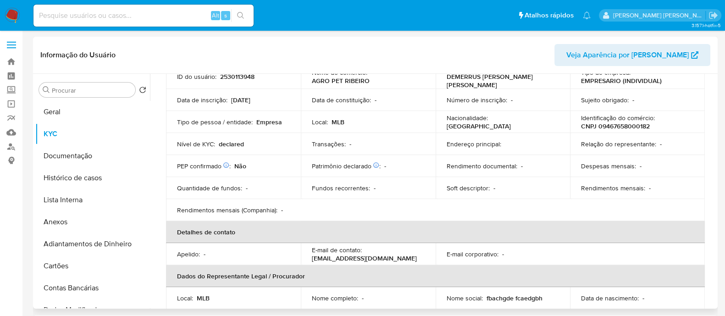
scroll to position [0, 0]
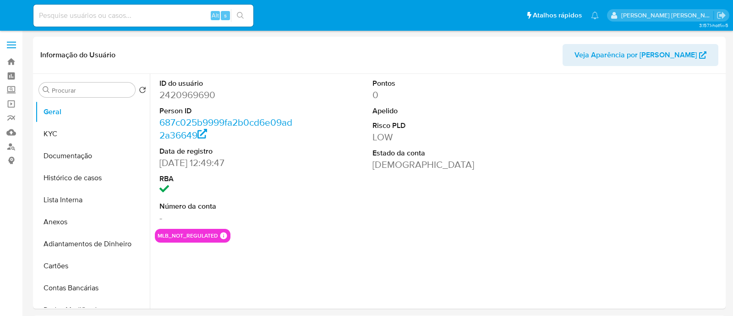
select select "10"
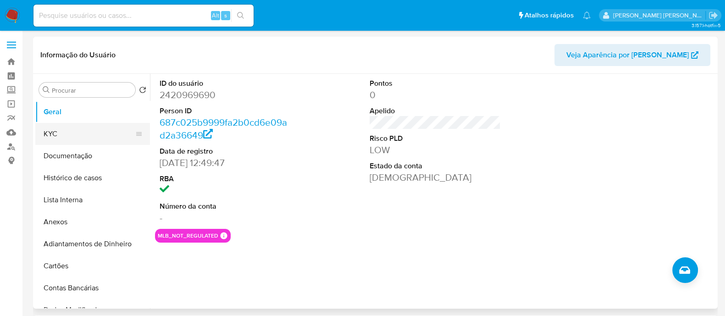
click at [66, 131] on button "KYC" at bounding box center [88, 134] width 107 height 22
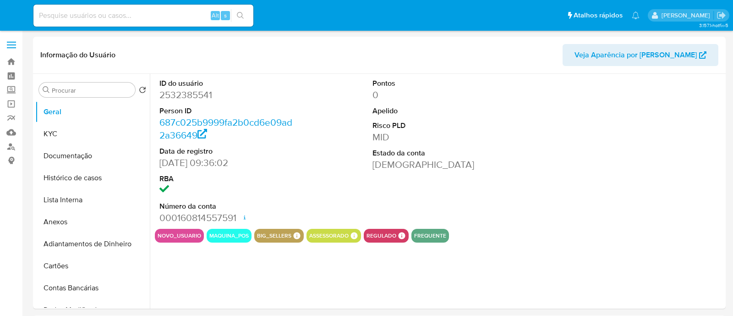
select select "10"
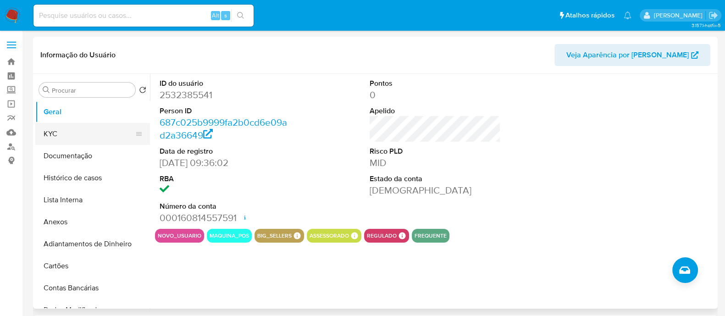
click at [91, 134] on button "KYC" at bounding box center [88, 134] width 107 height 22
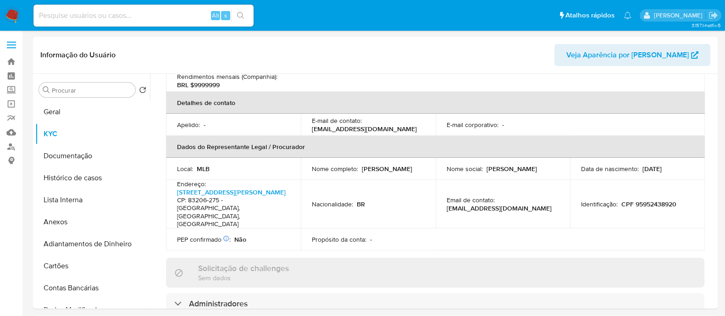
scroll to position [401, 0]
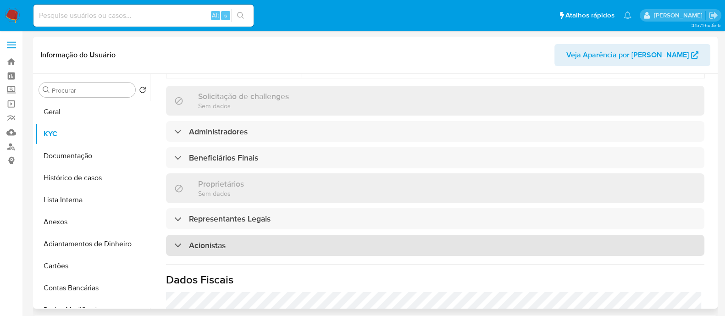
click at [270, 235] on div "Acionistas" at bounding box center [435, 245] width 538 height 21
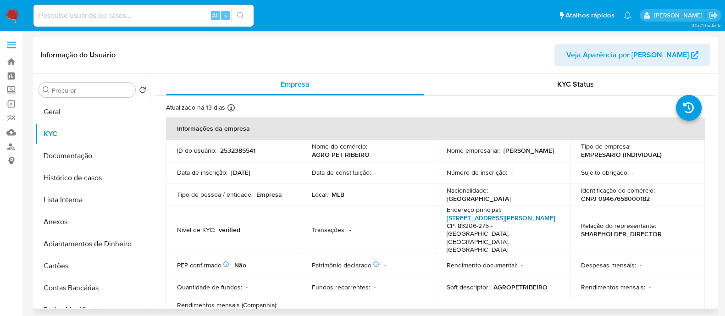
scroll to position [0, 0]
click at [474, 223] on link "[STREET_ADDRESS][PERSON_NAME]" at bounding box center [500, 218] width 109 height 9
